Goal: Information Seeking & Learning: Learn about a topic

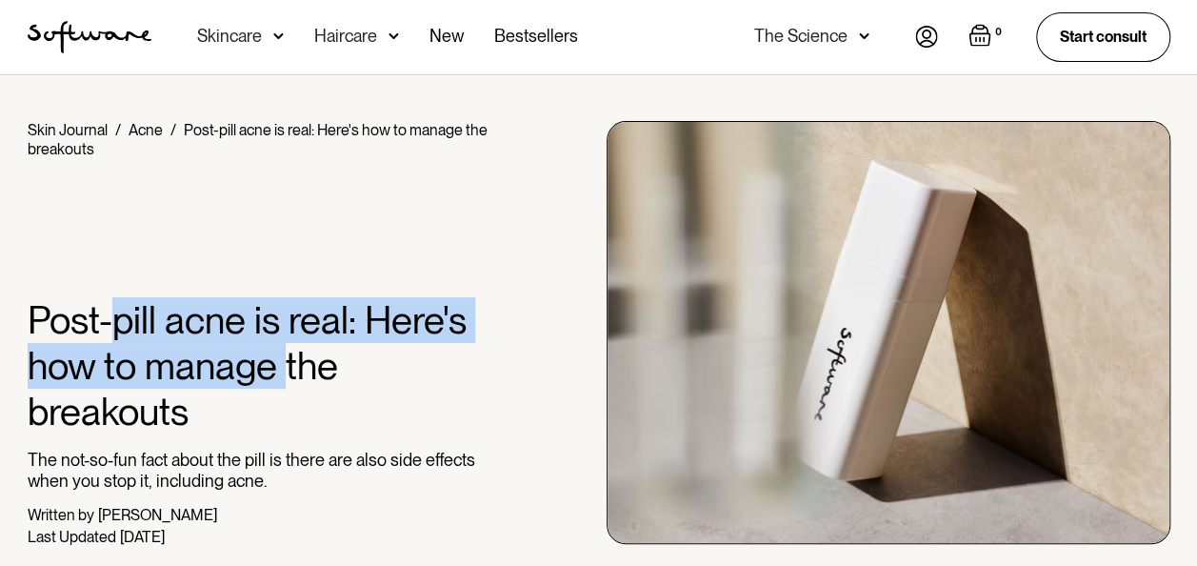
drag, startPoint x: 230, startPoint y: 351, endPoint x: 282, endPoint y: 376, distance: 57.1
click at [282, 376] on h1 "Post-pill acne is real: Here's how to manage the breakouts" at bounding box center [262, 365] width 468 height 137
click at [145, 364] on h1 "Post-pill acne is real: Here's how to manage the breakouts" at bounding box center [262, 365] width 468 height 137
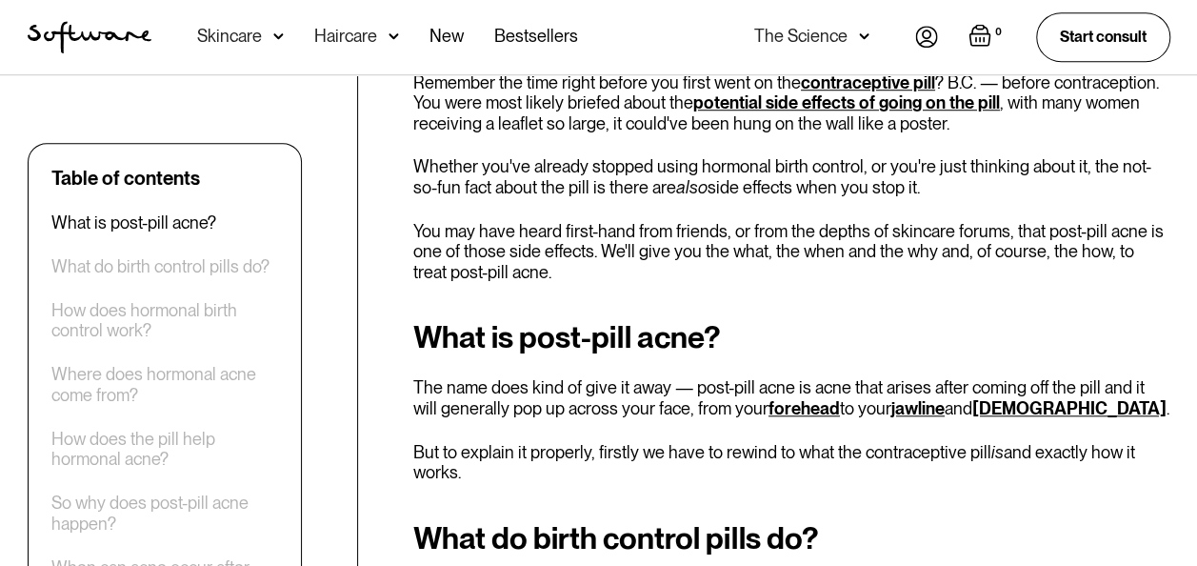
scroll to position [762, 0]
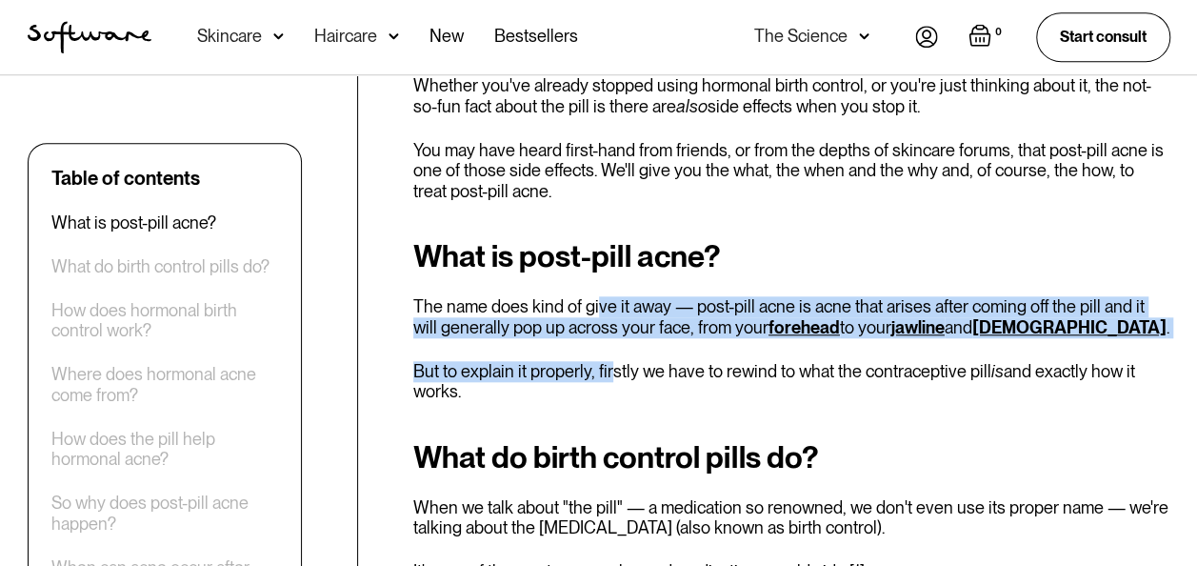
drag, startPoint x: 605, startPoint y: 322, endPoint x: 616, endPoint y: 350, distance: 30.8
click at [616, 350] on div "What is post-pill acne? The name does kind of give it away — post-pill acne is …" at bounding box center [791, 320] width 757 height 162
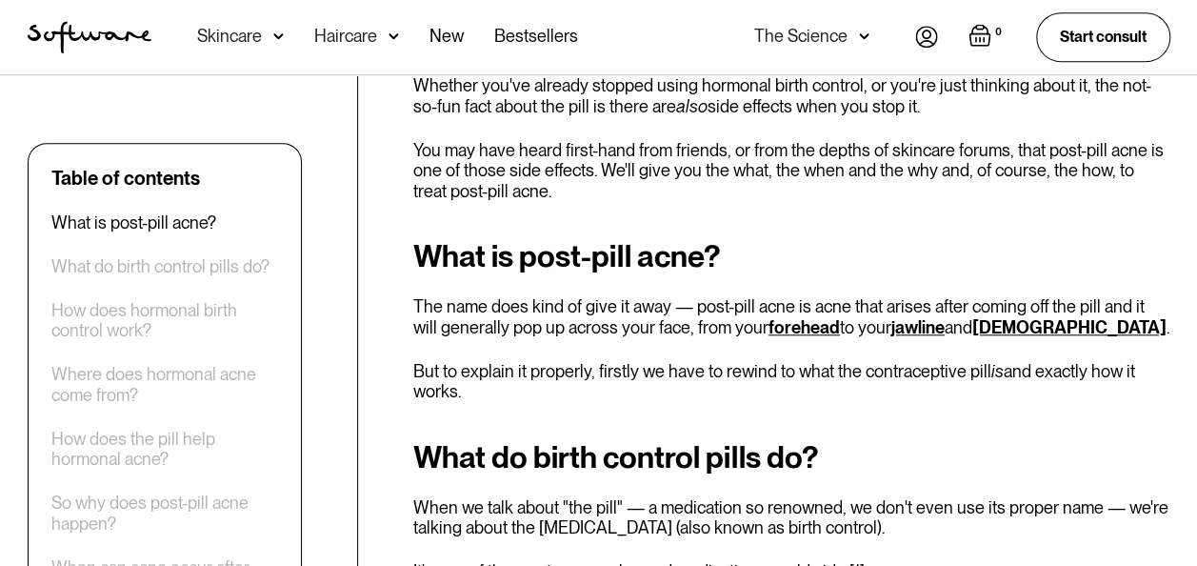
click at [636, 341] on div "What is post-pill acne? The name does kind of give it away — post-pill acne is …" at bounding box center [791, 320] width 757 height 162
click at [768, 313] on p "The name does kind of give it away — post-pill acne is acne that arises after c…" at bounding box center [791, 316] width 757 height 41
drag, startPoint x: 768, startPoint y: 313, endPoint x: 694, endPoint y: 314, distance: 73.3
click at [697, 313] on p "The name does kind of give it away — post-pill acne is acne that arises after c…" at bounding box center [791, 316] width 757 height 41
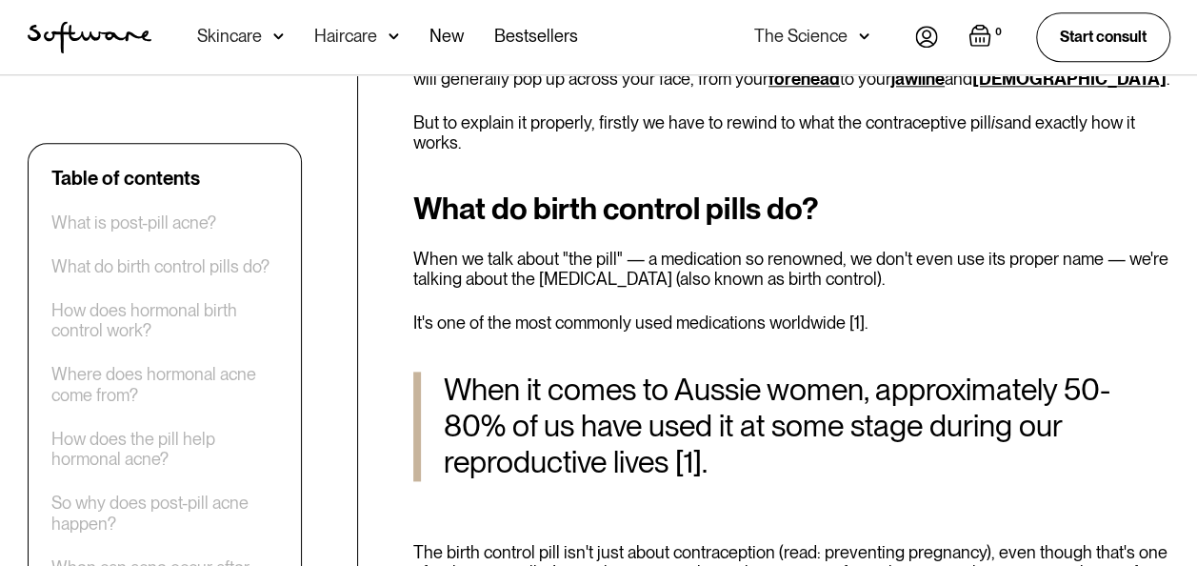
scroll to position [1048, 0]
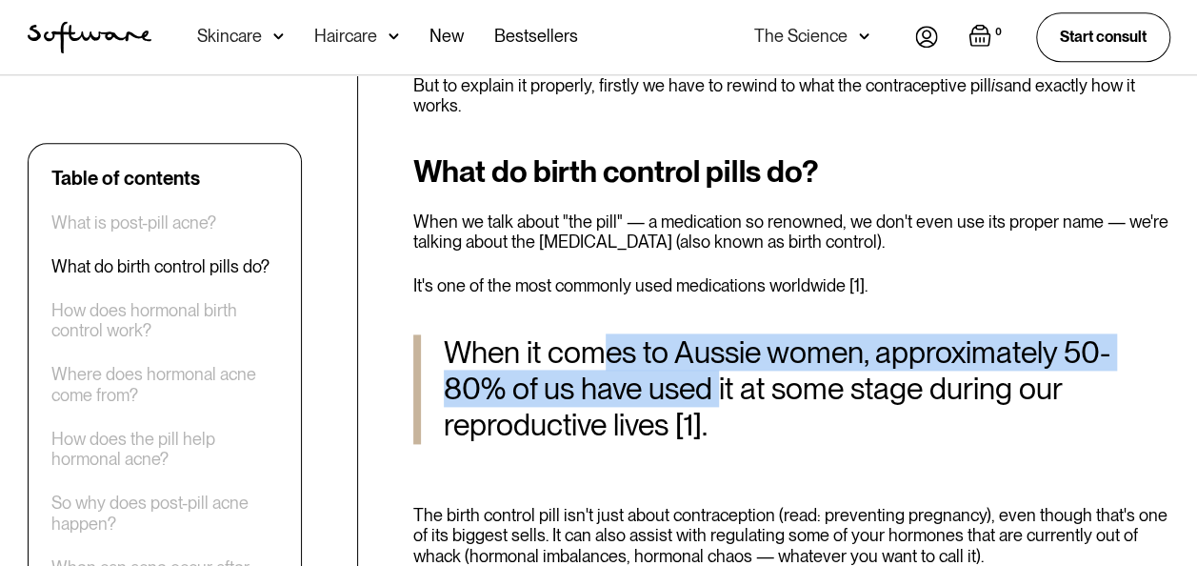
drag, startPoint x: 613, startPoint y: 352, endPoint x: 719, endPoint y: 385, distance: 110.6
click at [719, 385] on blockquote "When it comes to Aussie women, approximately 50-80% of us have used it at some …" at bounding box center [791, 389] width 757 height 110
click at [697, 401] on blockquote "When it comes to Aussie women, approximately 50-80% of us have used it at some …" at bounding box center [791, 389] width 757 height 110
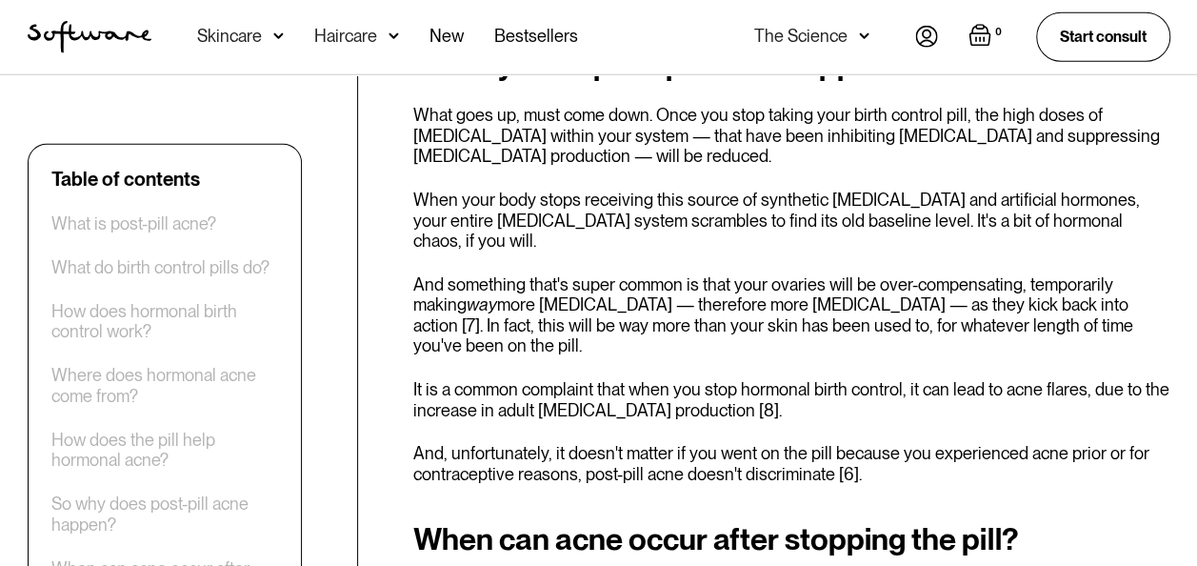
scroll to position [2952, 0]
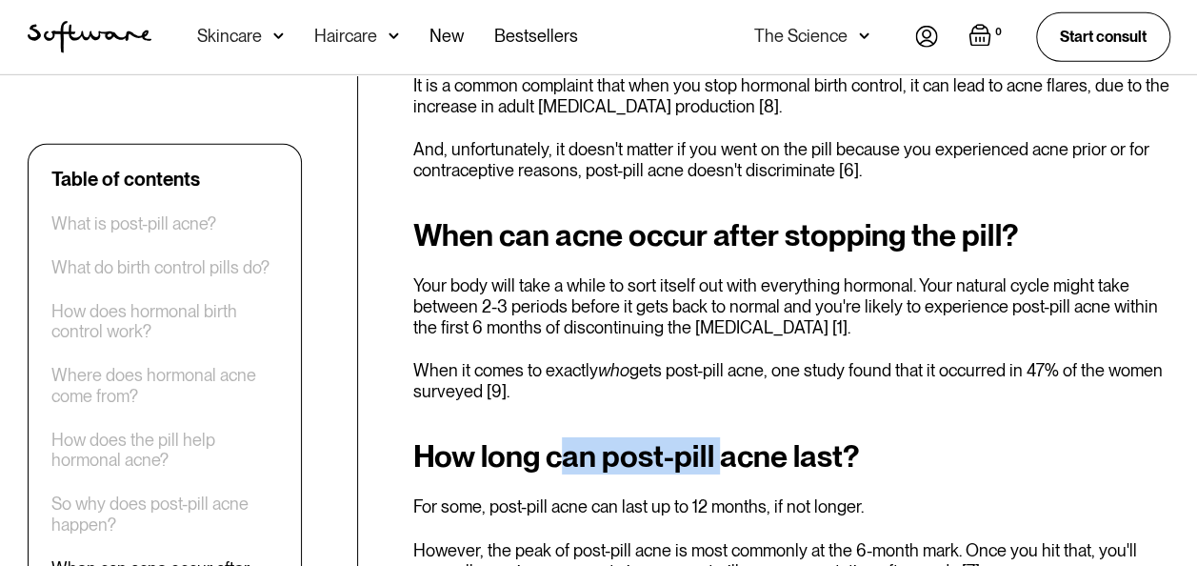
drag, startPoint x: 572, startPoint y: 392, endPoint x: 727, endPoint y: 395, distance: 154.3
click at [727, 439] on h2 "How long can post-pill acne last?" at bounding box center [791, 456] width 757 height 34
drag, startPoint x: 727, startPoint y: 395, endPoint x: 697, endPoint y: 406, distance: 31.3
click at [727, 439] on h2 "How long can post-pill acne last?" at bounding box center [791, 456] width 757 height 34
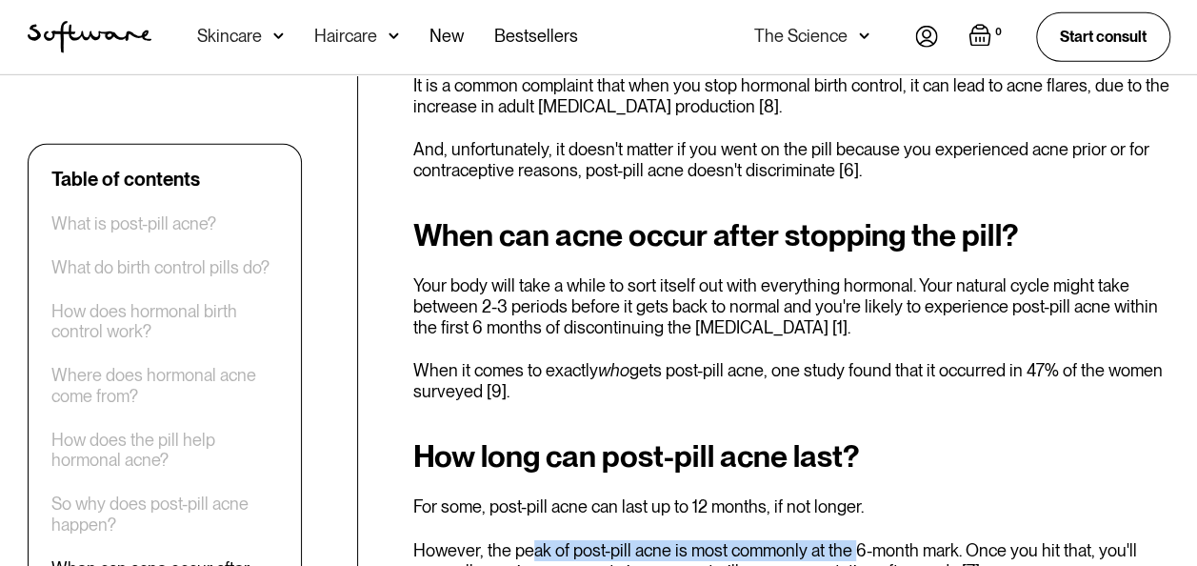
drag, startPoint x: 747, startPoint y: 457, endPoint x: 850, endPoint y: 457, distance: 102.9
click at [850, 457] on div "How long can post-pill acne last? For some, post-pill acne can last up to 12 mo…" at bounding box center [791, 510] width 757 height 142
drag, startPoint x: 850, startPoint y: 457, endPoint x: 775, endPoint y: 461, distance: 74.4
click at [850, 457] on div "How long can post-pill acne last? For some, post-pill acne can last up to 12 mo…" at bounding box center [791, 510] width 757 height 142
click at [627, 468] on div "How long can post-pill acne last? For some, post-pill acne can last up to 12 mo…" at bounding box center [791, 510] width 757 height 142
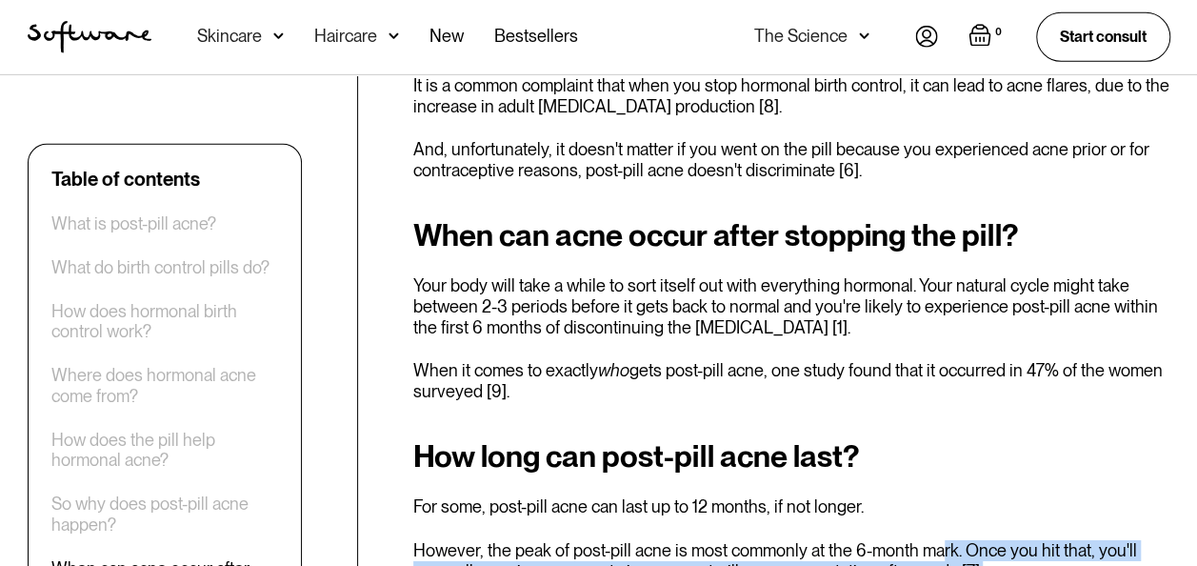
drag, startPoint x: 980, startPoint y: 510, endPoint x: 941, endPoint y: 461, distance: 62.3
click at [941, 461] on div "How long can post-pill acne last? For some, post-pill acne can last up to 12 mo…" at bounding box center [791, 510] width 757 height 142
drag, startPoint x: 941, startPoint y: 461, endPoint x: 962, endPoint y: 497, distance: 41.8
click at [960, 540] on p "However, the peak of post-pill acne is most commonly at the 6-month mark. Once …" at bounding box center [791, 560] width 757 height 41
click at [954, 540] on p "However, the peak of post-pill acne is most commonly at the 6-month mark. Once …" at bounding box center [791, 560] width 757 height 41
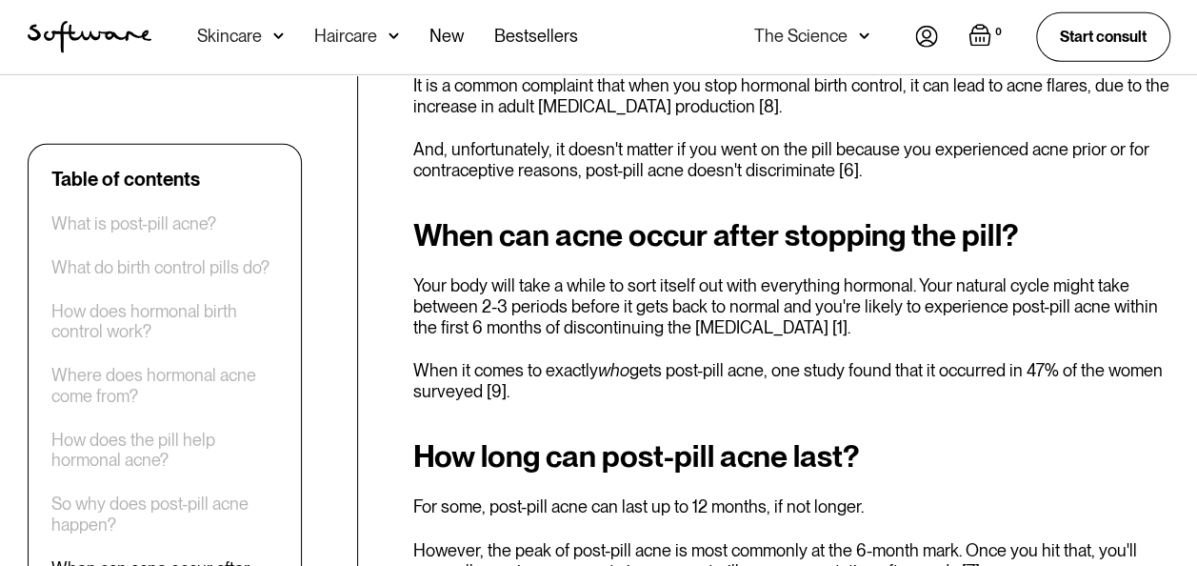
drag, startPoint x: 540, startPoint y: 539, endPoint x: 633, endPoint y: 528, distance: 94.0
click at [543, 539] on div "Remember the time right before you first went on the contraceptive pill ? B.C. …" at bounding box center [791, 432] width 757 height 5263
drag, startPoint x: 551, startPoint y: 510, endPoint x: 775, endPoint y: 510, distance: 223.8
click at [775, 540] on p "However, the peak of post-pill acne is most commonly at the 6-month mark. Once …" at bounding box center [791, 560] width 757 height 41
drag, startPoint x: 775, startPoint y: 510, endPoint x: 786, endPoint y: 511, distance: 10.5
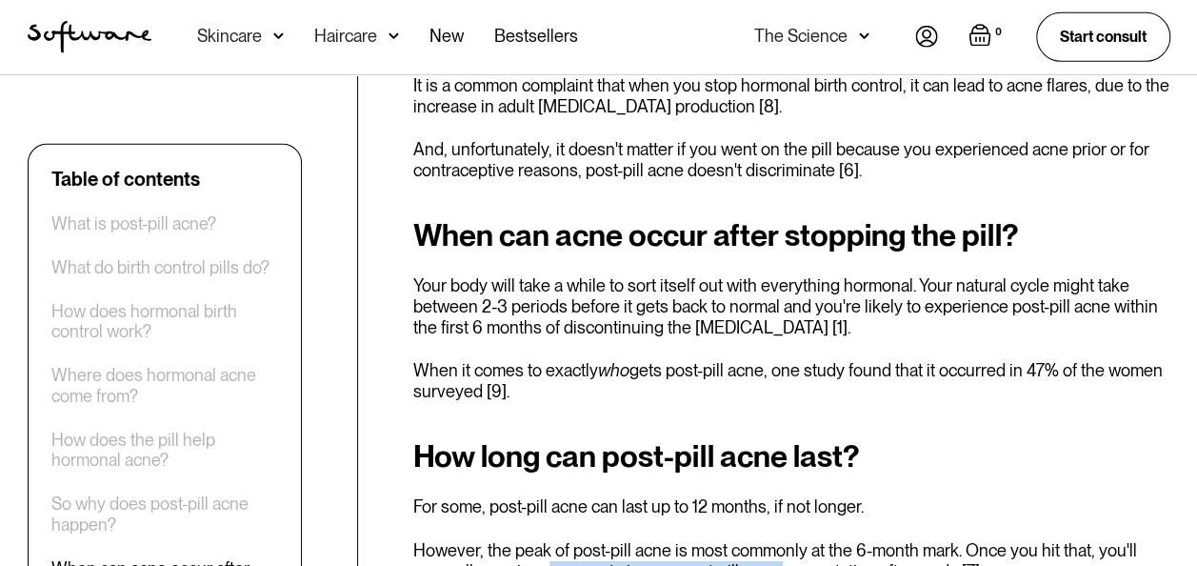
click at [775, 540] on p "However, the peak of post-pill acne is most commonly at the 6-month mark. Once …" at bounding box center [791, 560] width 757 height 41
click at [813, 540] on p "However, the peak of post-pill acne is most commonly at the 6-month mark. Once …" at bounding box center [791, 560] width 757 height 41
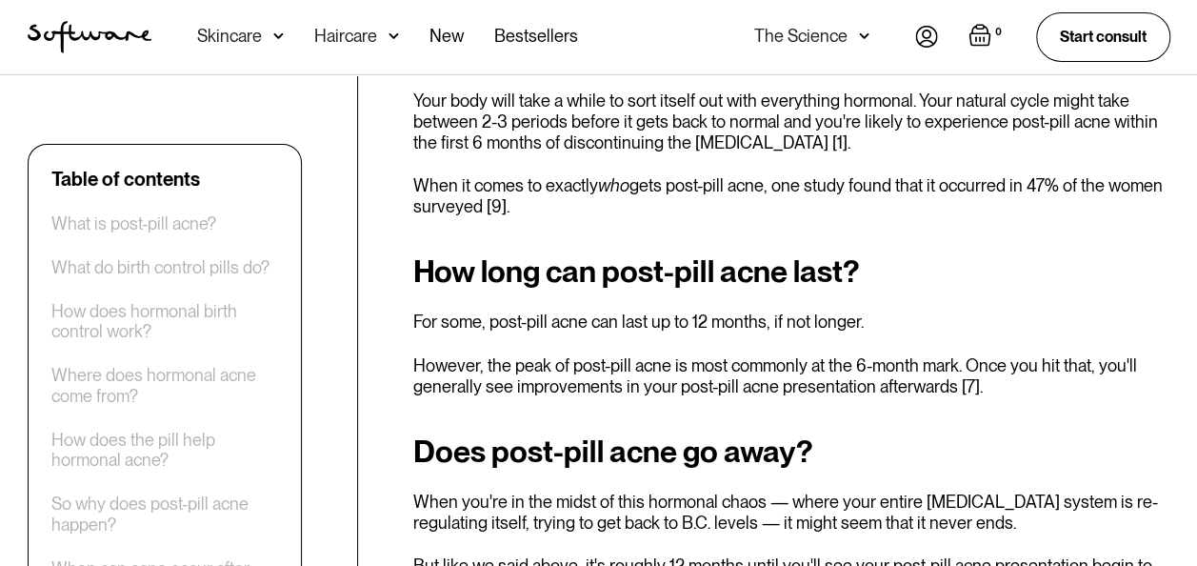
scroll to position [3143, 0]
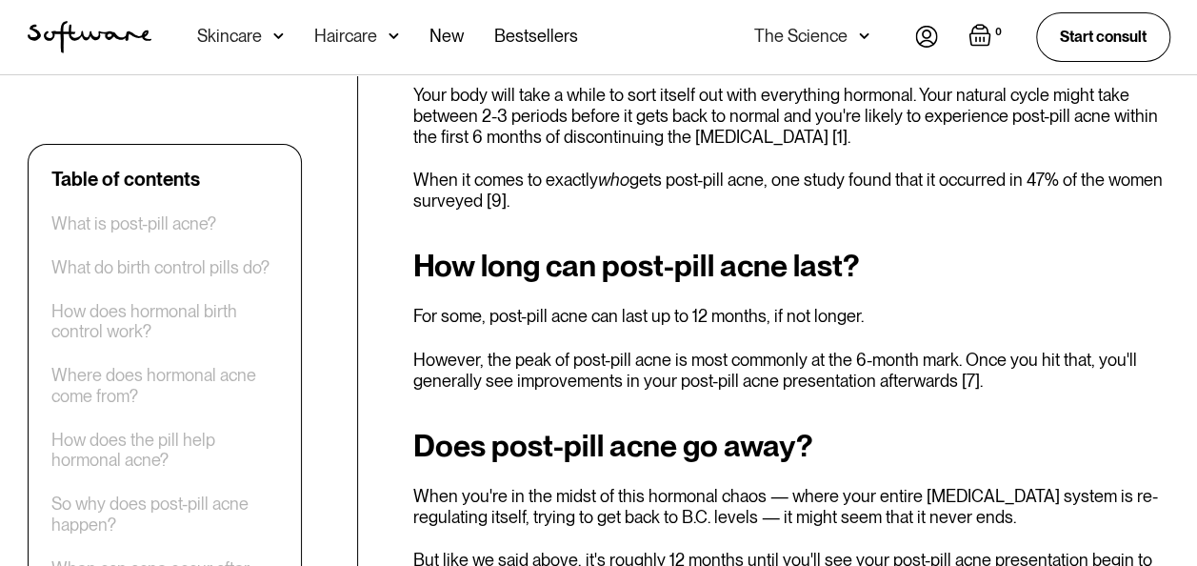
click at [546, 429] on h2 "Does post-pill acne go away?" at bounding box center [791, 446] width 757 height 34
click at [575, 429] on h2 "Does post-pill acne go away?" at bounding box center [791, 446] width 757 height 34
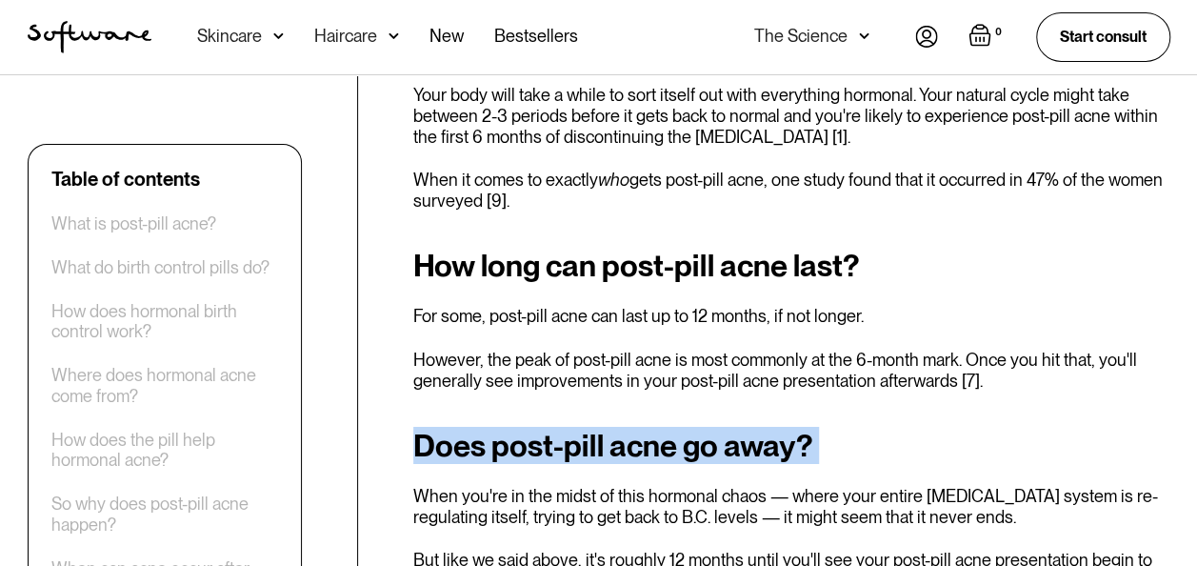
click at [575, 429] on h2 "Does post-pill acne go away?" at bounding box center [791, 446] width 757 height 34
drag, startPoint x: 575, startPoint y: 398, endPoint x: 608, endPoint y: 396, distance: 32.4
click at [608, 429] on h2 "Does post-pill acne go away?" at bounding box center [791, 446] width 757 height 34
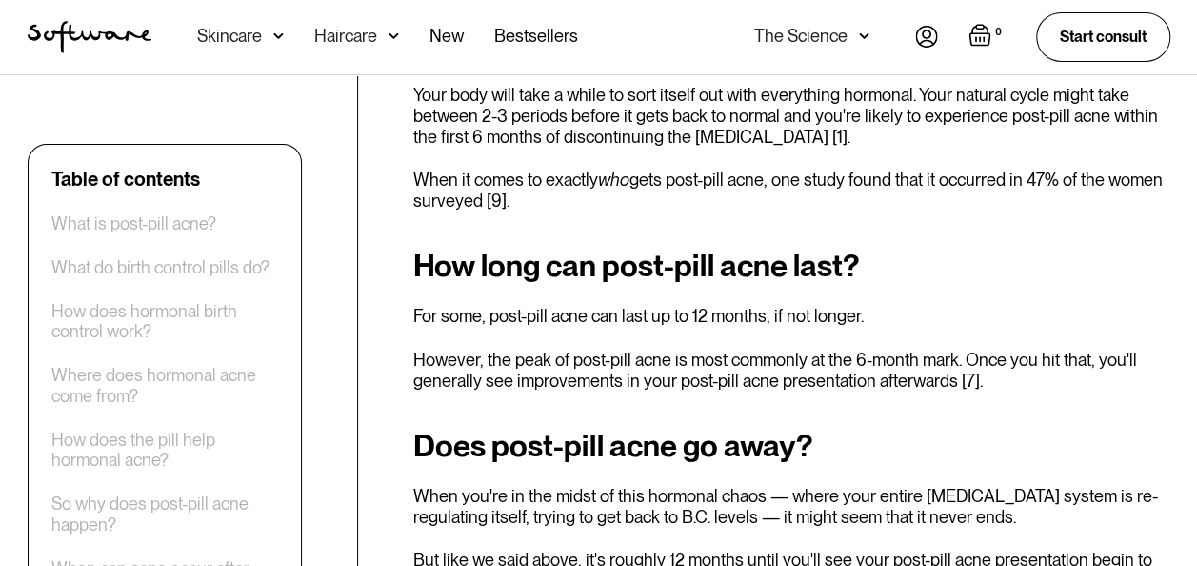
click at [533, 429] on div "Does post-pill acne go away? When you're in the midst of this hormonal chaos — …" at bounding box center [791, 510] width 757 height 162
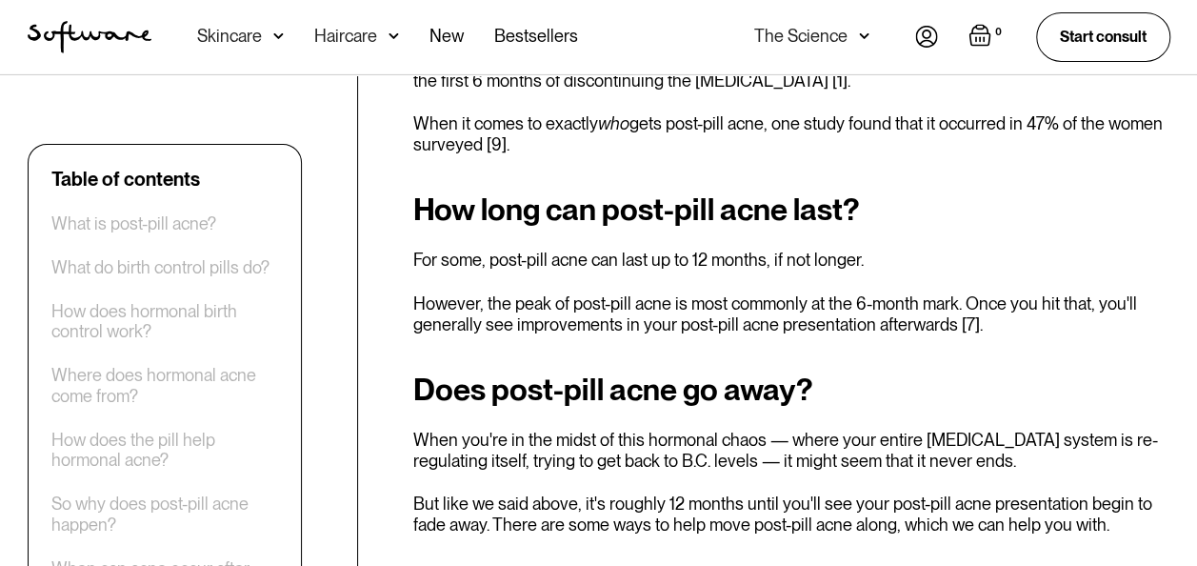
scroll to position [3238, 0]
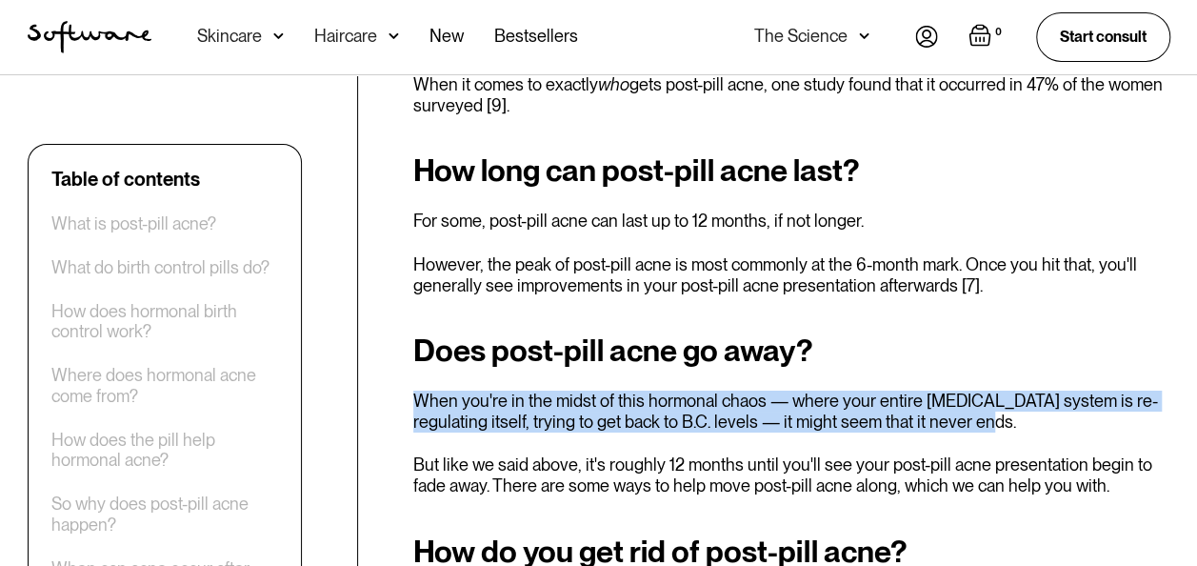
drag, startPoint x: 927, startPoint y: 327, endPoint x: 815, endPoint y: 273, distance: 123.5
click at [815, 333] on div "Does post-pill acne go away? When you're in the midst of this hormonal chaos — …" at bounding box center [791, 414] width 757 height 162
drag, startPoint x: 815, startPoint y: 273, endPoint x: 954, endPoint y: 328, distance: 149.3
click at [954, 333] on div "Does post-pill acne go away? When you're in the midst of this hormonal chaos — …" at bounding box center [791, 414] width 757 height 162
click at [964, 390] on p "When you're in the midst of this hormonal chaos — where your entire [MEDICAL_DA…" at bounding box center [791, 410] width 757 height 41
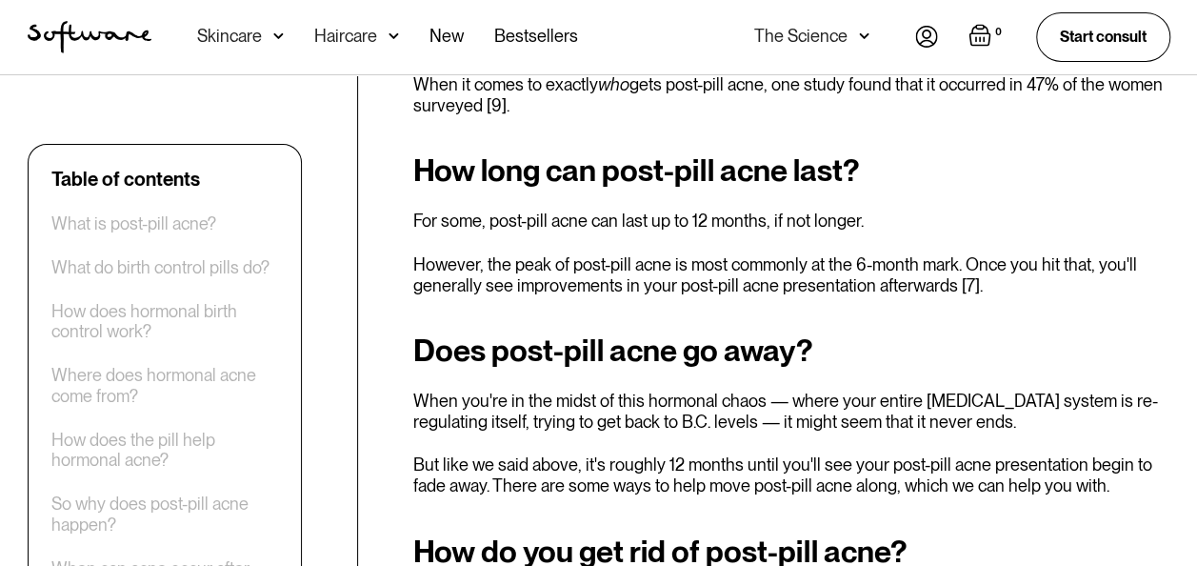
drag, startPoint x: 720, startPoint y: 416, endPoint x: 791, endPoint y: 416, distance: 70.5
click at [773, 454] on p "But like we said above, it's roughly 12 months until you'll see your post-pill …" at bounding box center [791, 474] width 757 height 41
drag, startPoint x: 791, startPoint y: 416, endPoint x: 956, endPoint y: 419, distance: 165.7
click at [930, 454] on p "But like we said above, it's roughly 12 months until you'll see your post-pill …" at bounding box center [791, 474] width 757 height 41
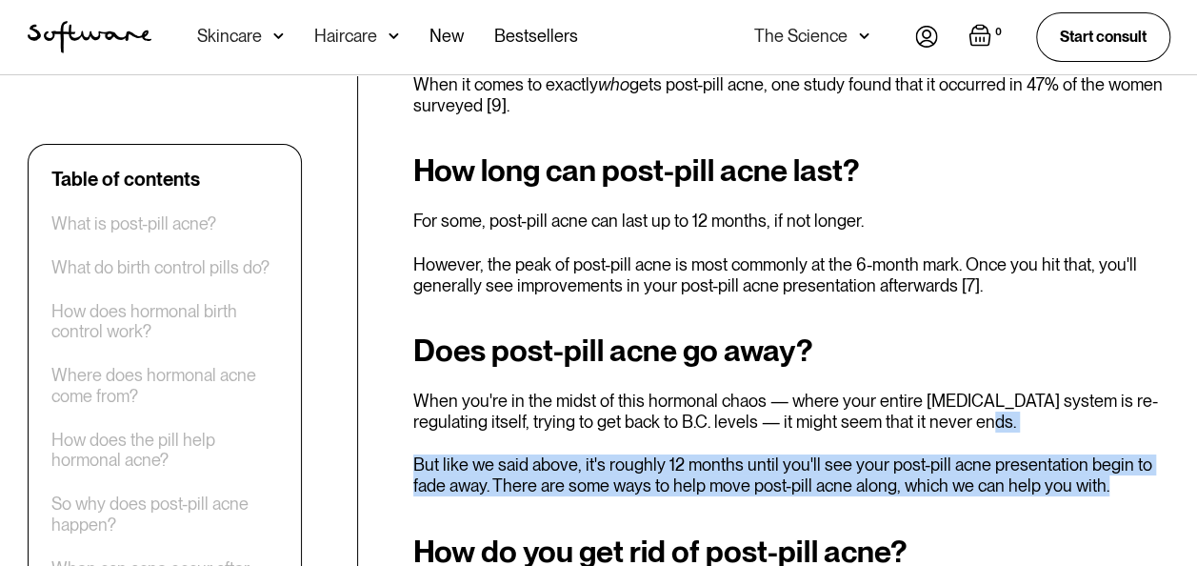
drag, startPoint x: 1105, startPoint y: 425, endPoint x: 1036, endPoint y: 356, distance: 97.0
click at [1036, 356] on div "Does post-pill acne go away? When you're in the midst of this hormonal chaos — …" at bounding box center [791, 414] width 757 height 162
drag, startPoint x: 1036, startPoint y: 356, endPoint x: 1073, endPoint y: 423, distance: 76.3
click at [1073, 454] on p "But like we said above, it's roughly 12 months until you'll see your post-pill …" at bounding box center [791, 474] width 757 height 41
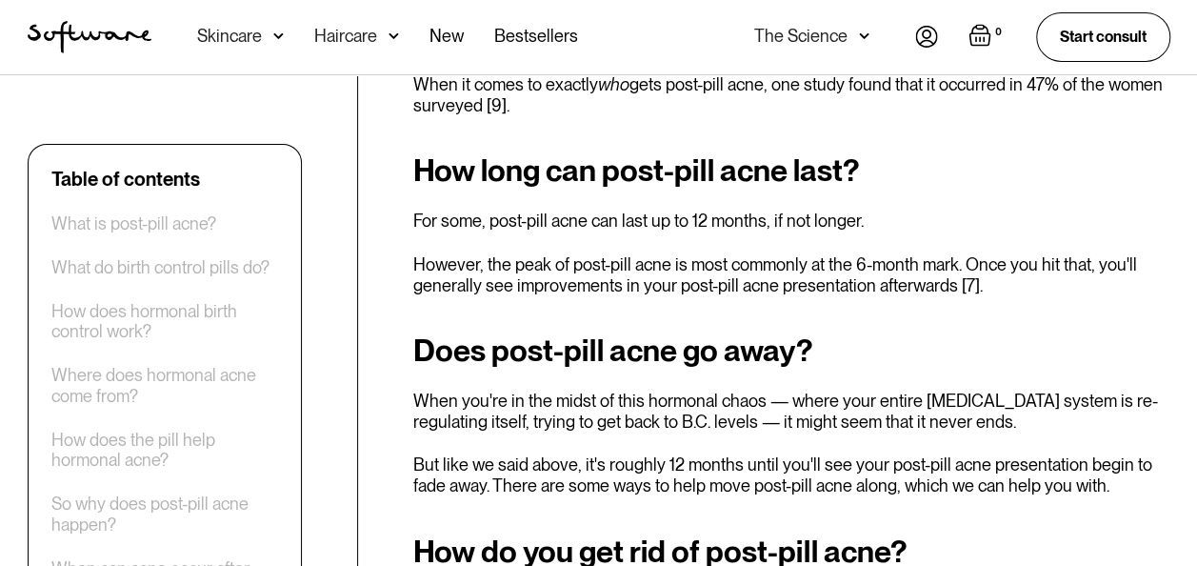
click at [490, 437] on div "Remember the time right before you first went on the contraceptive pill ? B.C. …" at bounding box center [791, 146] width 757 height 5263
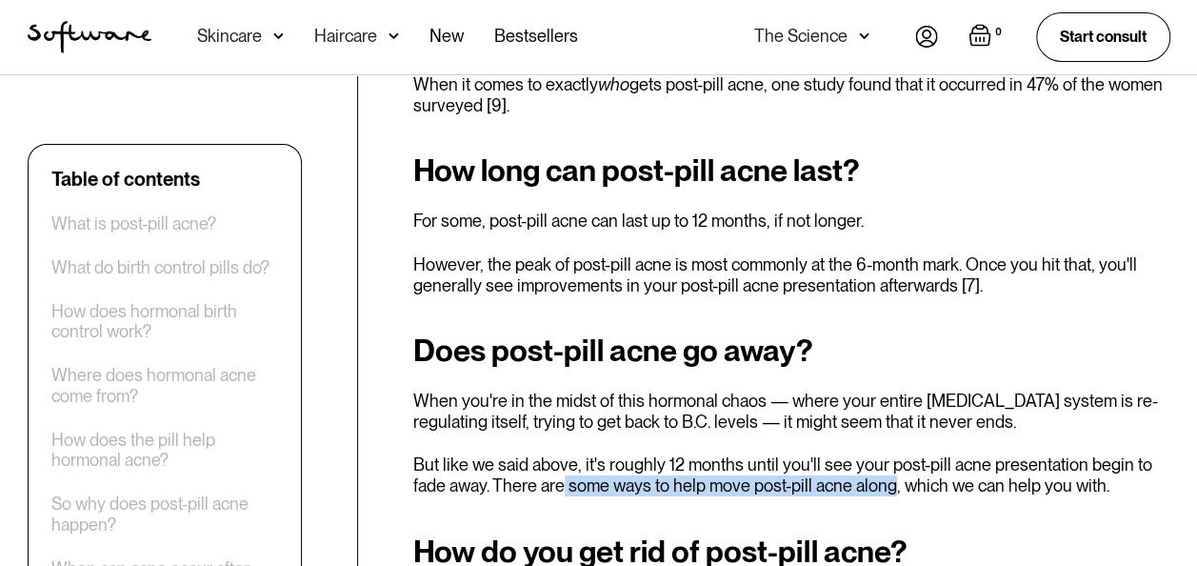
drag, startPoint x: 838, startPoint y: 430, endPoint x: 854, endPoint y: 430, distance: 16.2
click at [854, 454] on p "But like we said above, it's roughly 12 months until you'll see your post-pill …" at bounding box center [791, 474] width 757 height 41
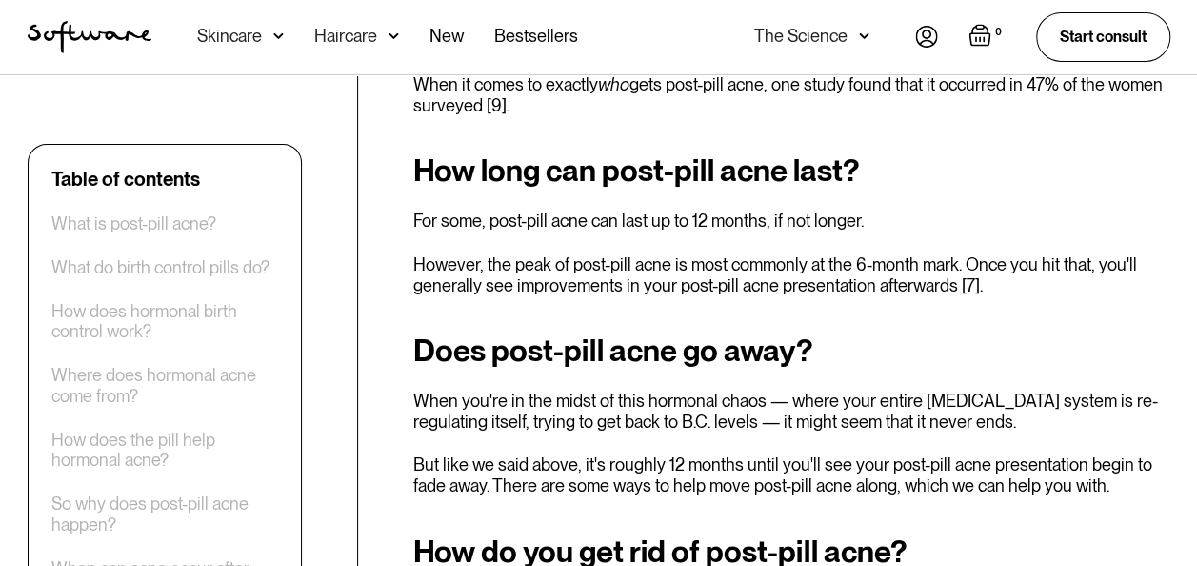
drag, startPoint x: 854, startPoint y: 430, endPoint x: 1029, endPoint y: 453, distance: 175.8
click at [1029, 452] on div "Remember the time right before you first went on the contraceptive pill ? B.C. …" at bounding box center [791, 146] width 757 height 5263
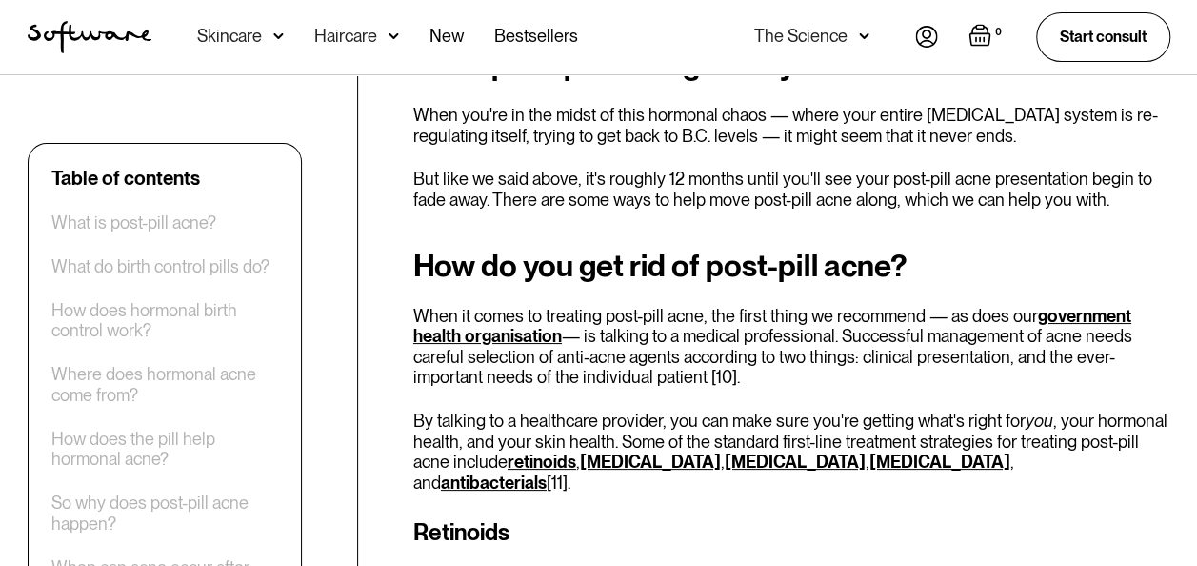
click at [855, 306] on p "When it comes to treating post-pill acne, the first thing we recommend — as doe…" at bounding box center [791, 347] width 757 height 82
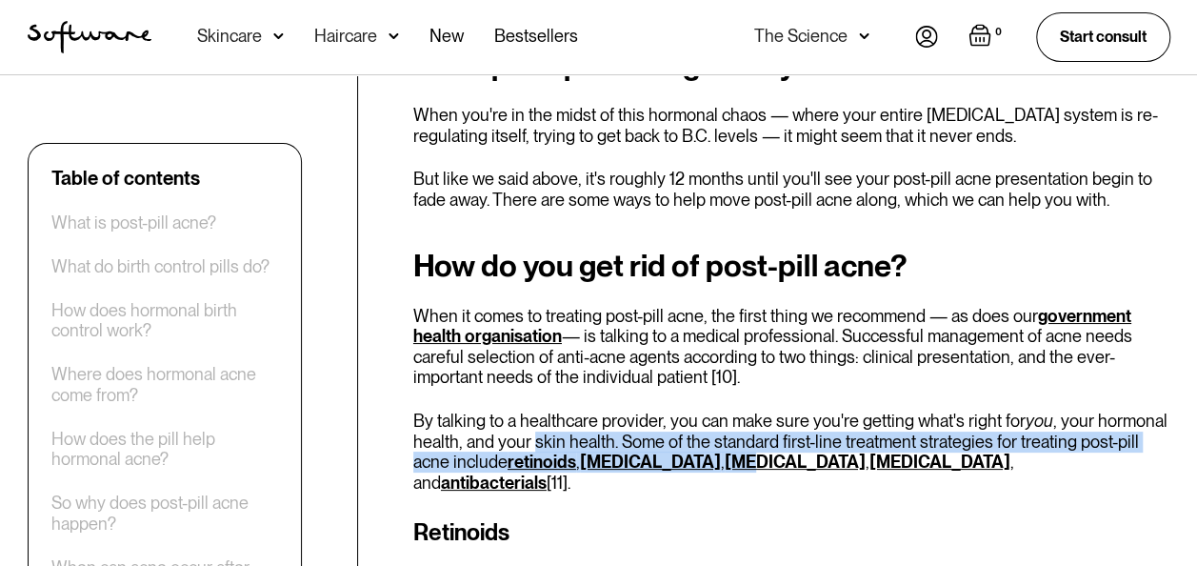
drag, startPoint x: 533, startPoint y: 373, endPoint x: 672, endPoint y: 389, distance: 139.9
click at [672, 410] on p "By talking to a healthcare provider, you can make sure you're getting what's ri…" at bounding box center [791, 451] width 757 height 82
drag, startPoint x: 672, startPoint y: 389, endPoint x: 550, endPoint y: 374, distance: 123.7
click at [550, 410] on p "By talking to a healthcare provider, you can make sure you're getting what's ri…" at bounding box center [791, 451] width 757 height 82
click at [697, 410] on p "By talking to a healthcare provider, you can make sure you're getting what's ri…" at bounding box center [791, 451] width 757 height 82
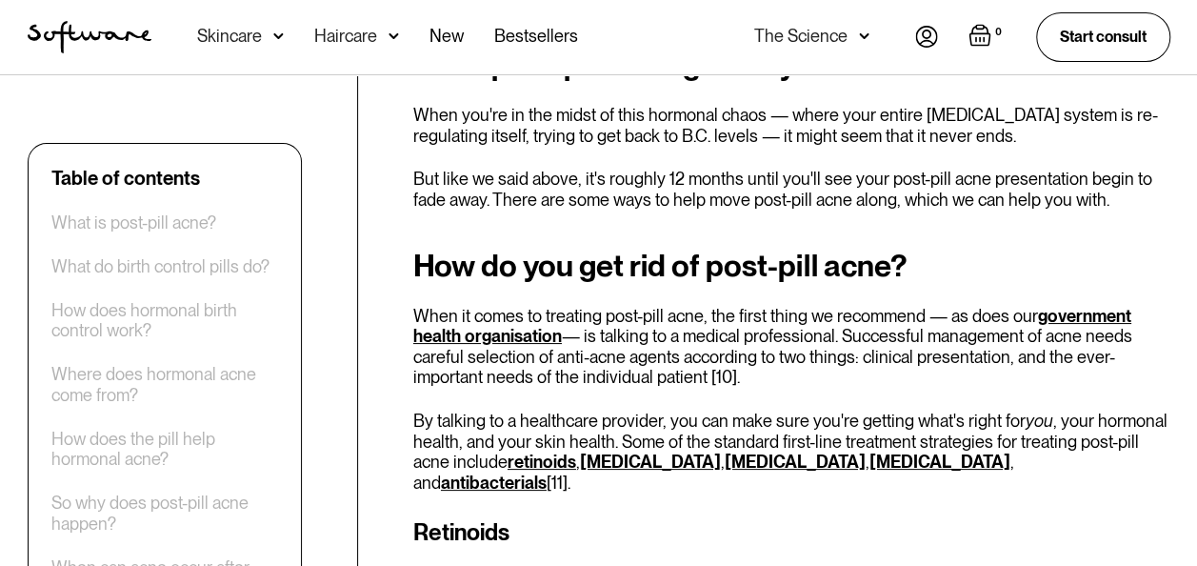
scroll to position [3714, 0]
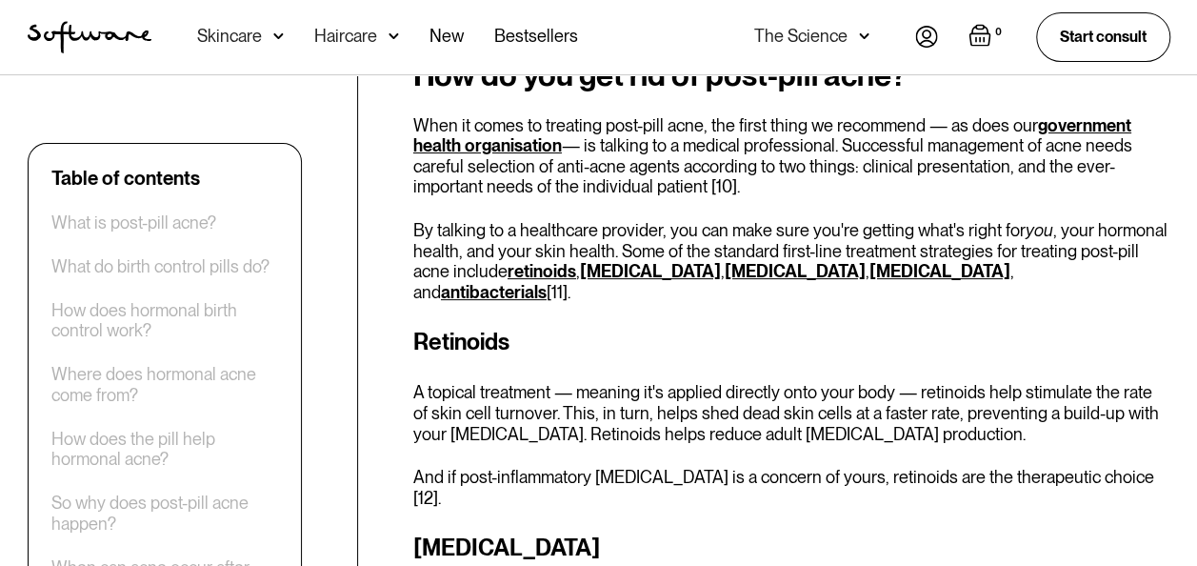
click at [556, 325] on div "Retinoids A topical treatment — meaning it's applied directly onto your body — …" at bounding box center [791, 416] width 757 height 183
drag, startPoint x: 563, startPoint y: 312, endPoint x: 604, endPoint y: 320, distance: 41.7
click at [604, 382] on p "A topical treatment — meaning it's applied directly onto your body — retinoids …" at bounding box center [791, 413] width 757 height 62
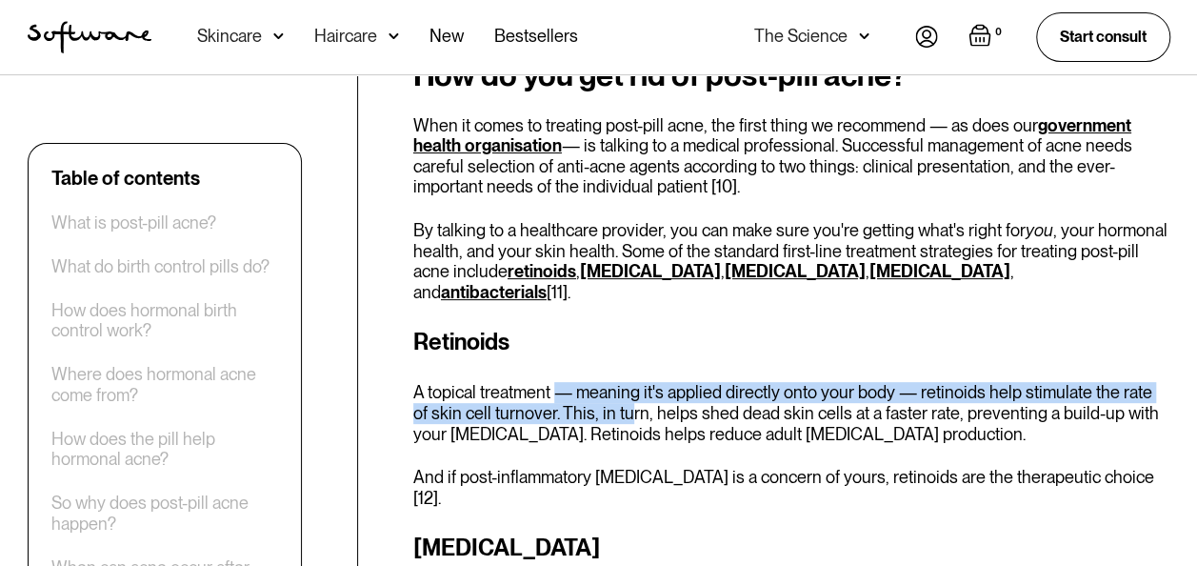
drag, startPoint x: 604, startPoint y: 320, endPoint x: 584, endPoint y: 329, distance: 21.8
click at [604, 382] on p "A topical treatment — meaning it's applied directly onto your body — retinoids …" at bounding box center [791, 413] width 757 height 62
click at [579, 382] on p "A topical treatment — meaning it's applied directly onto your body — retinoids …" at bounding box center [791, 413] width 757 height 62
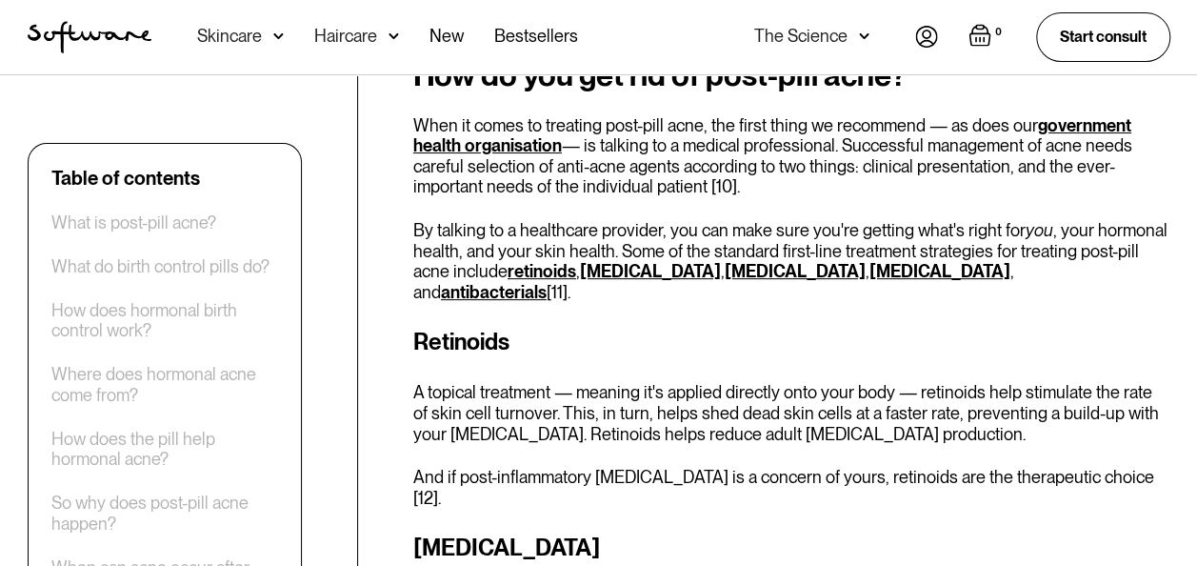
drag, startPoint x: 558, startPoint y: 326, endPoint x: 633, endPoint y: 336, distance: 76.0
click at [560, 382] on p "A topical treatment — meaning it's applied directly onto your body — retinoids …" at bounding box center [791, 413] width 757 height 62
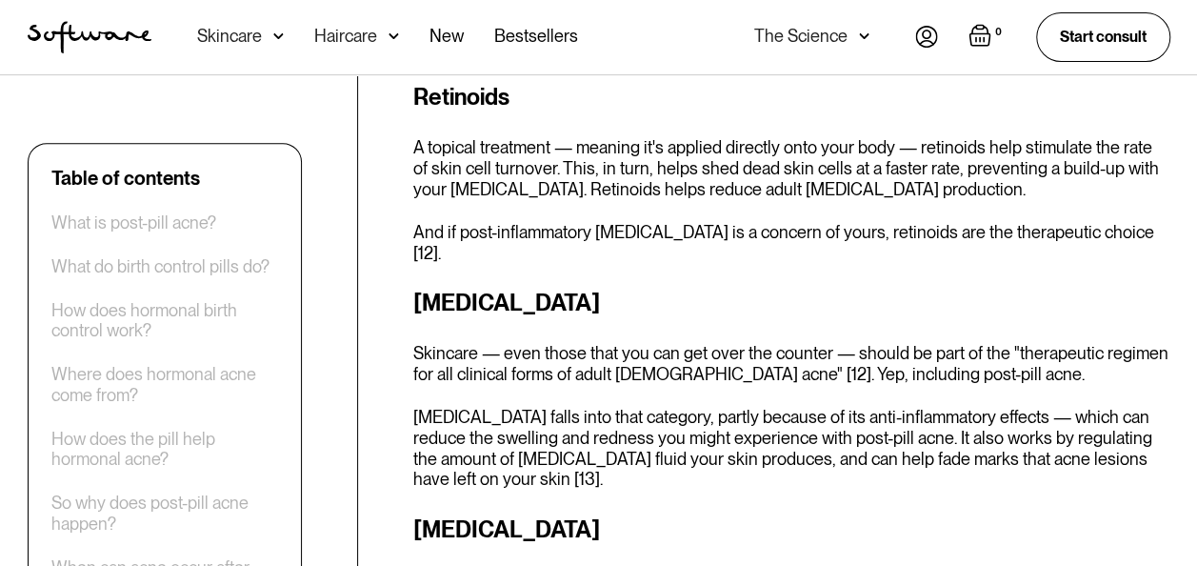
scroll to position [4095, 0]
